Goal: Communication & Community: Answer question/provide support

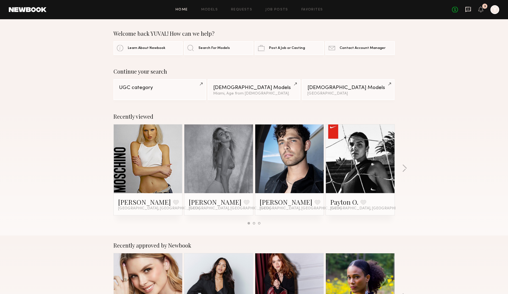
click at [466, 9] on icon at bounding box center [468, 9] width 5 height 5
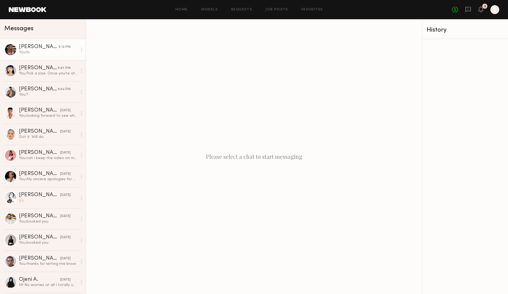
click at [42, 49] on div "[PERSON_NAME]" at bounding box center [39, 46] width 40 height 5
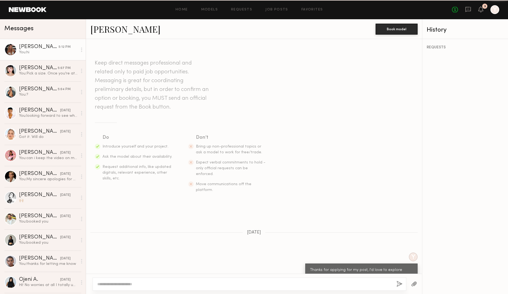
scroll to position [274, 0]
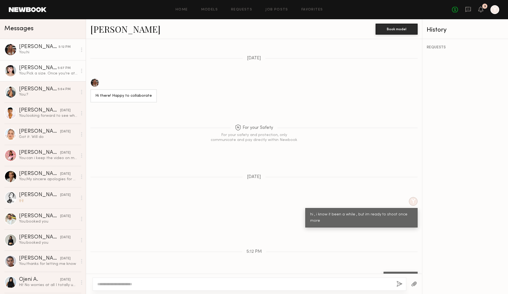
click at [45, 60] on link "[PERSON_NAME] 5:07 PM You: Pick a size. Once you’re at checkout, apply these tw…" at bounding box center [43, 70] width 86 height 21
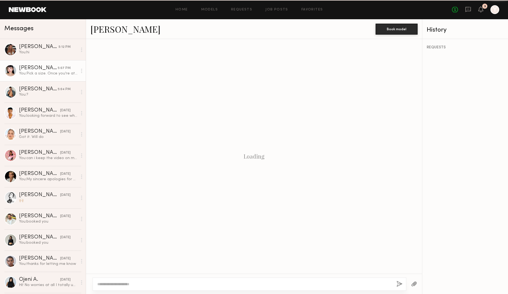
scroll to position [430, 0]
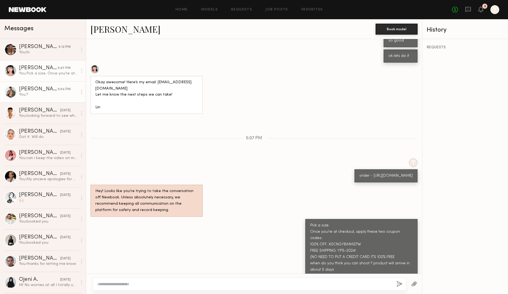
click at [56, 95] on div "You: ?" at bounding box center [48, 94] width 59 height 5
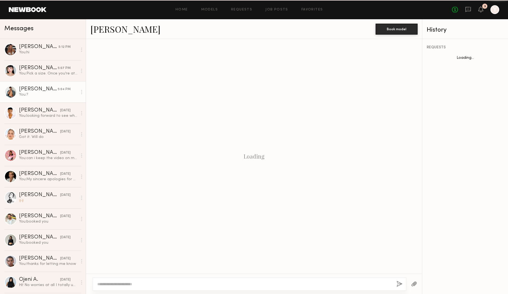
scroll to position [94, 0]
